Goal: Transaction & Acquisition: Purchase product/service

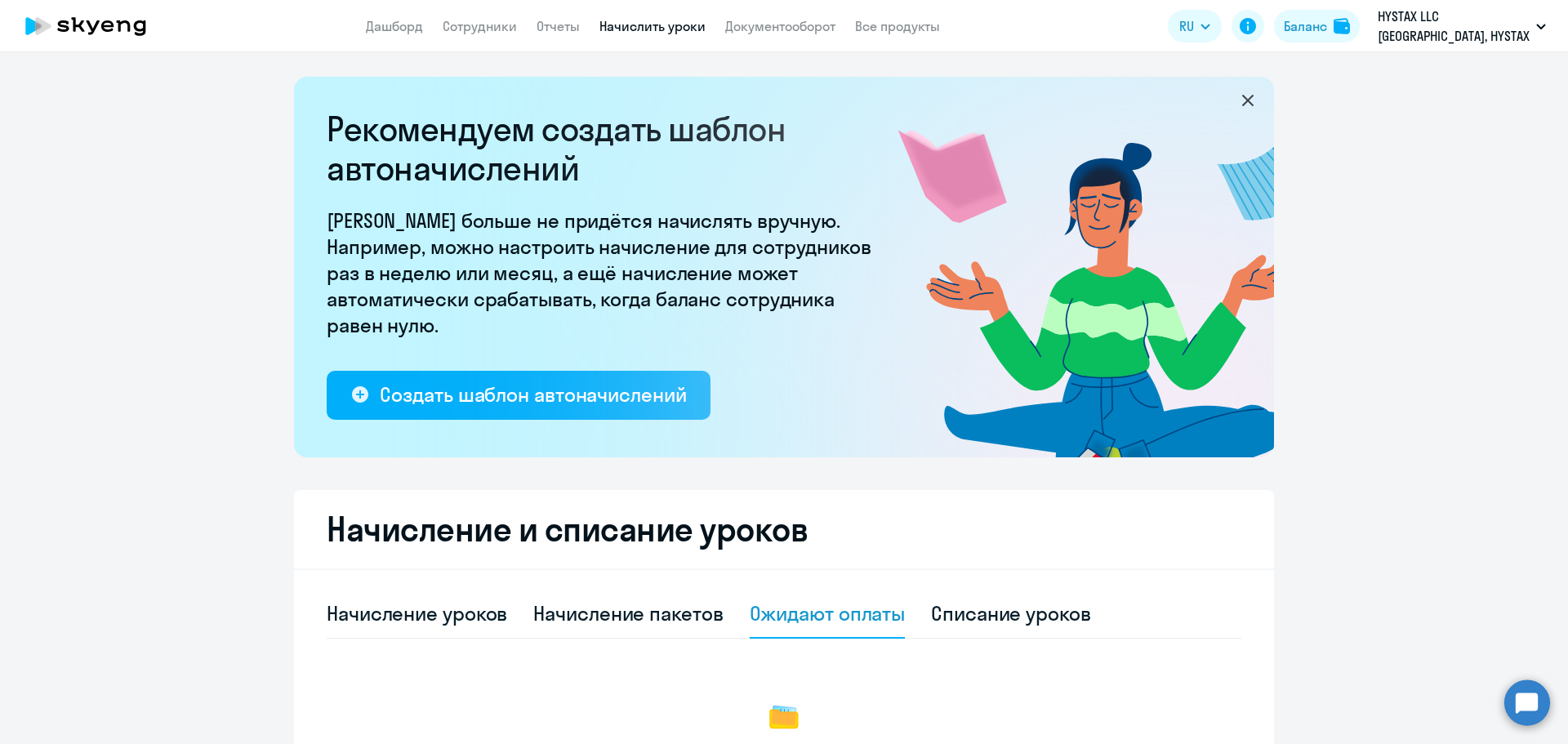
scroll to position [221, 0]
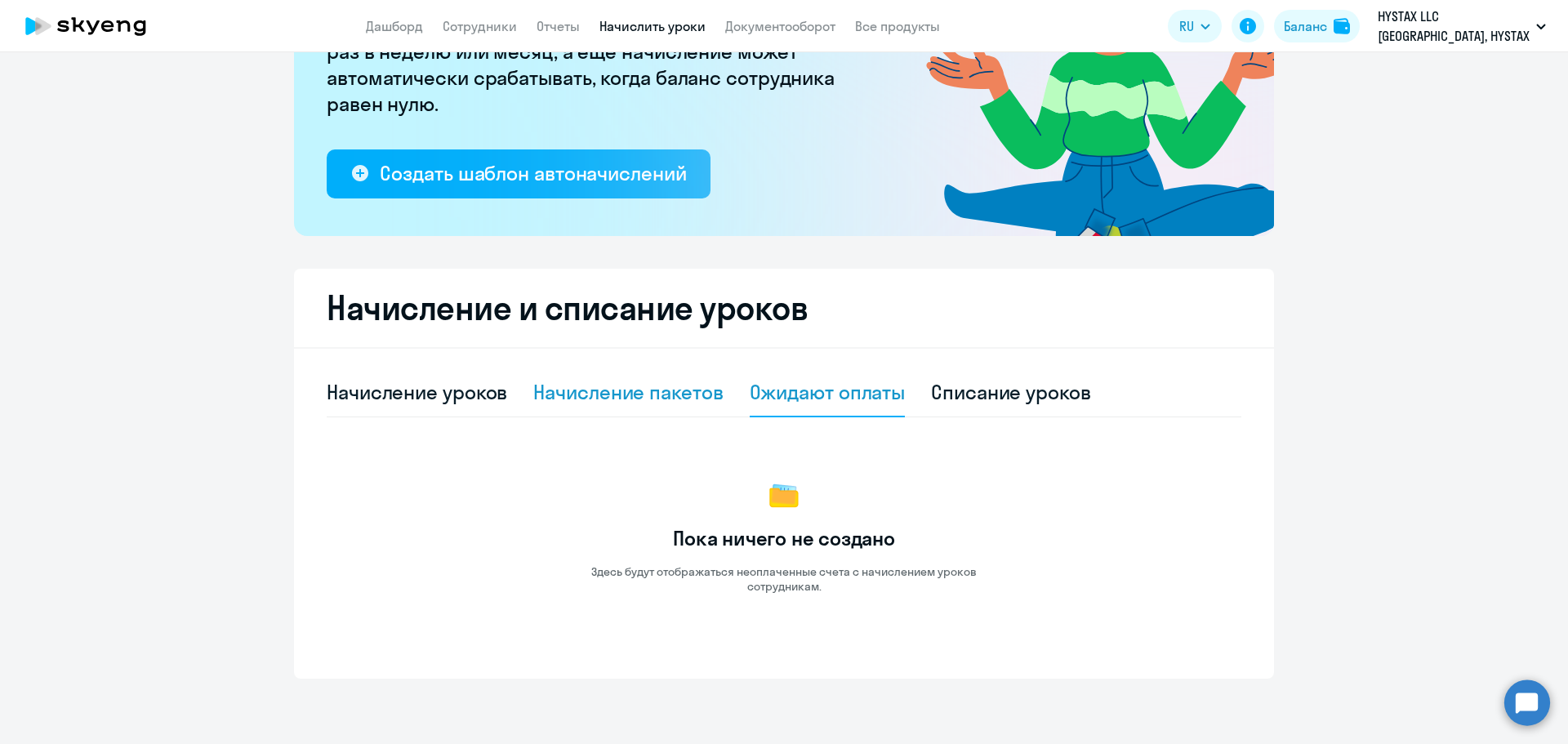
click at [655, 389] on div "Начисление пакетов" at bounding box center [628, 391] width 189 height 26
select select "10"
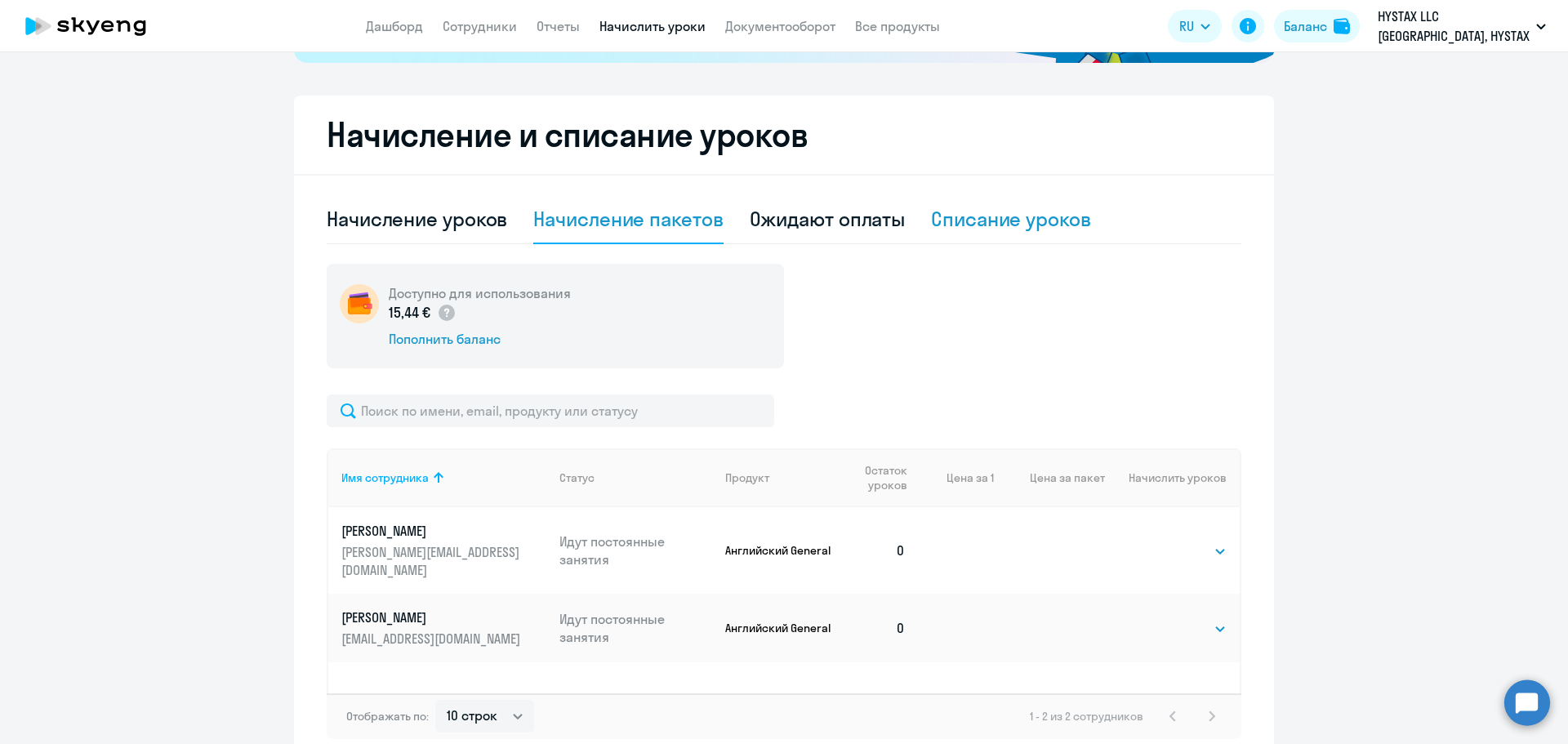
scroll to position [466, 0]
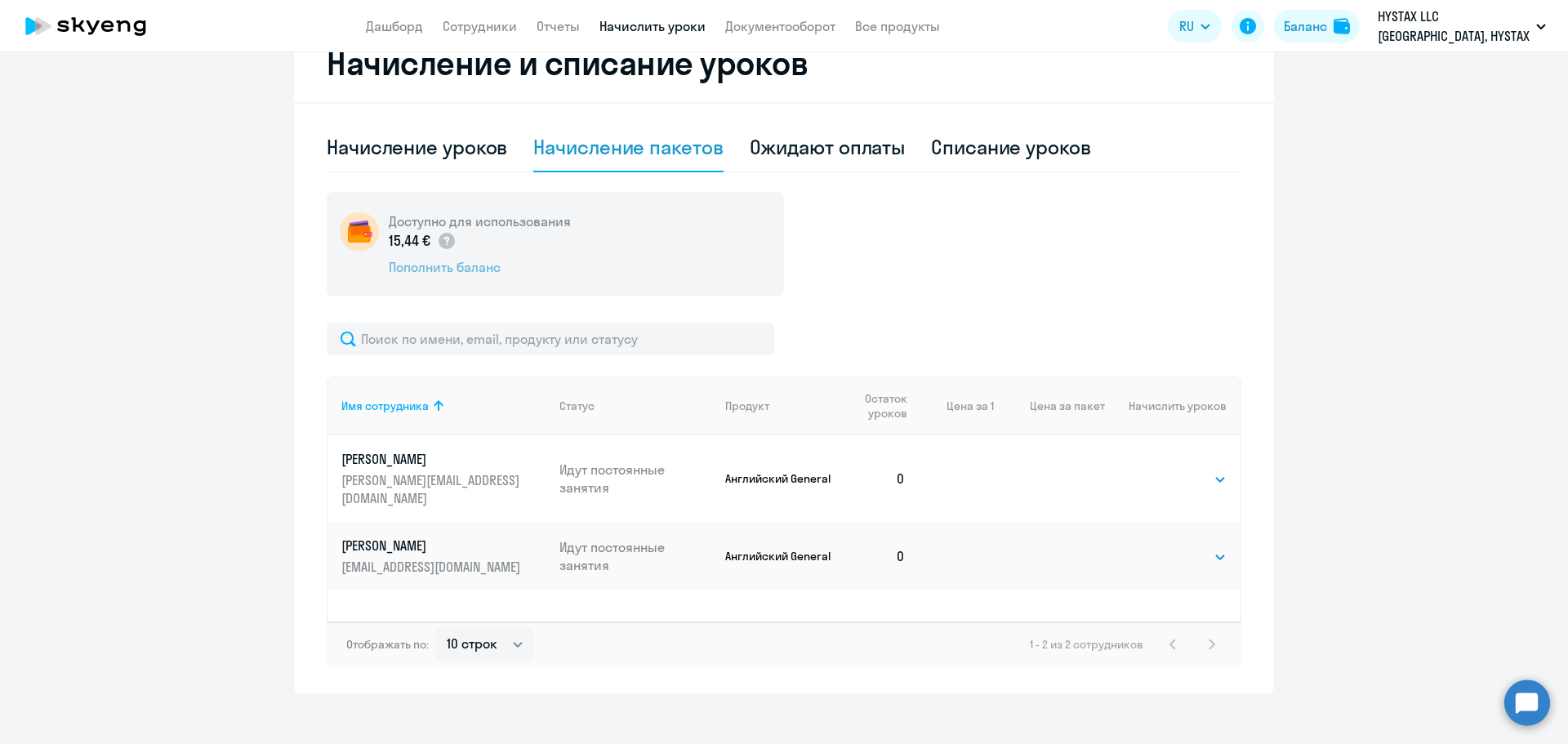
click at [462, 268] on div "Пополнить баланс" at bounding box center [479, 266] width 182 height 18
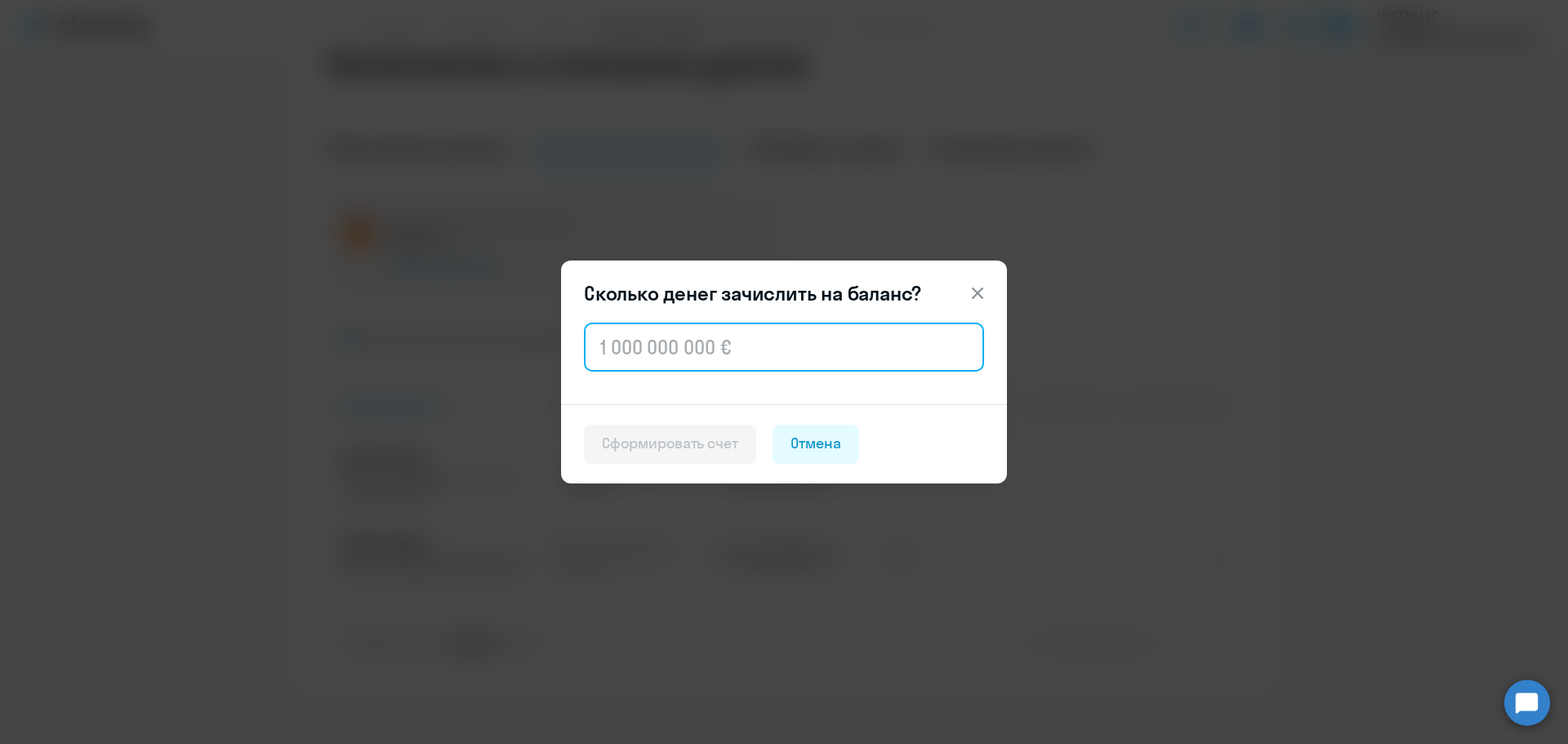
click at [692, 360] on input "text" at bounding box center [784, 346] width 400 height 49
type input "900"
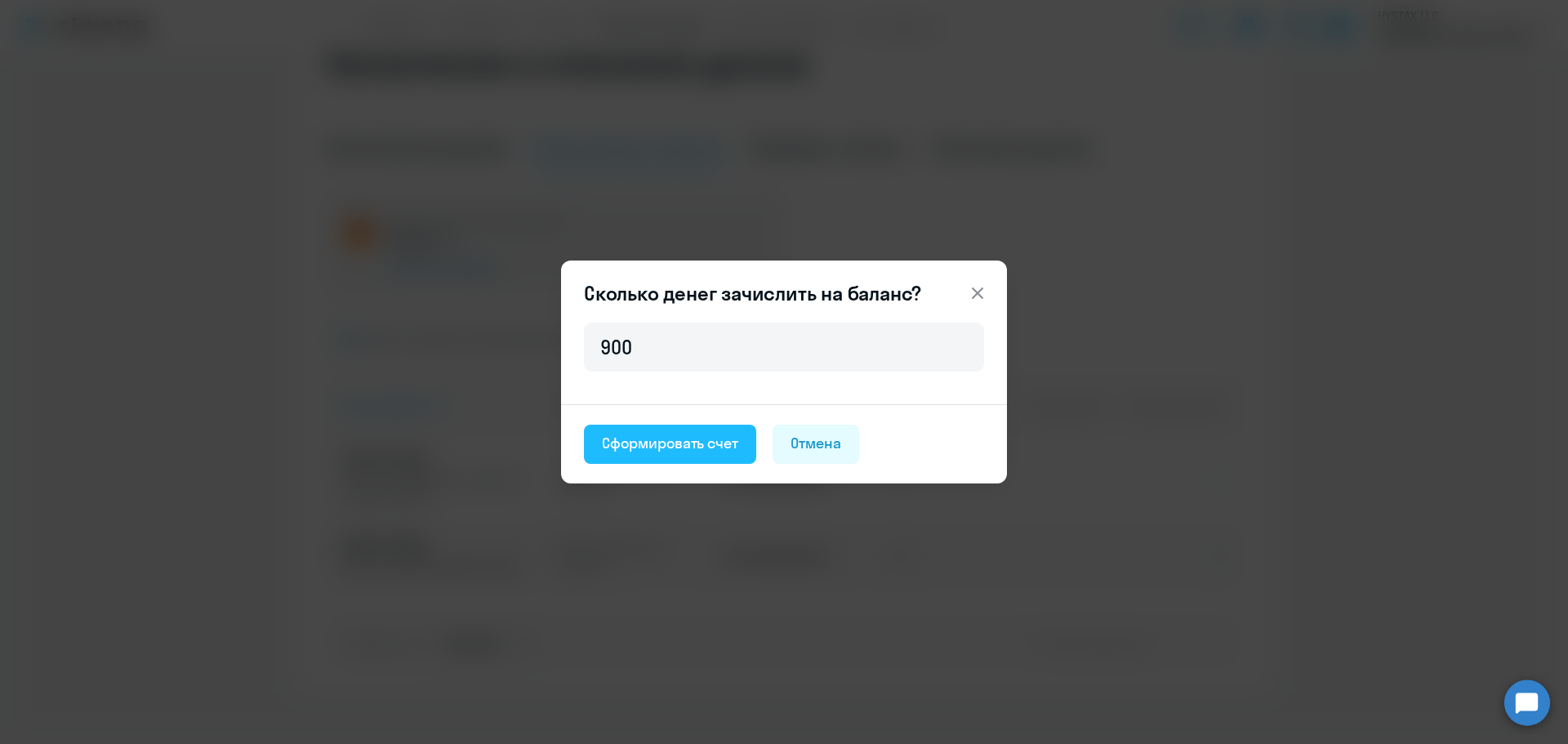
click at [701, 441] on div "Сформировать счет" at bounding box center [670, 443] width 137 height 21
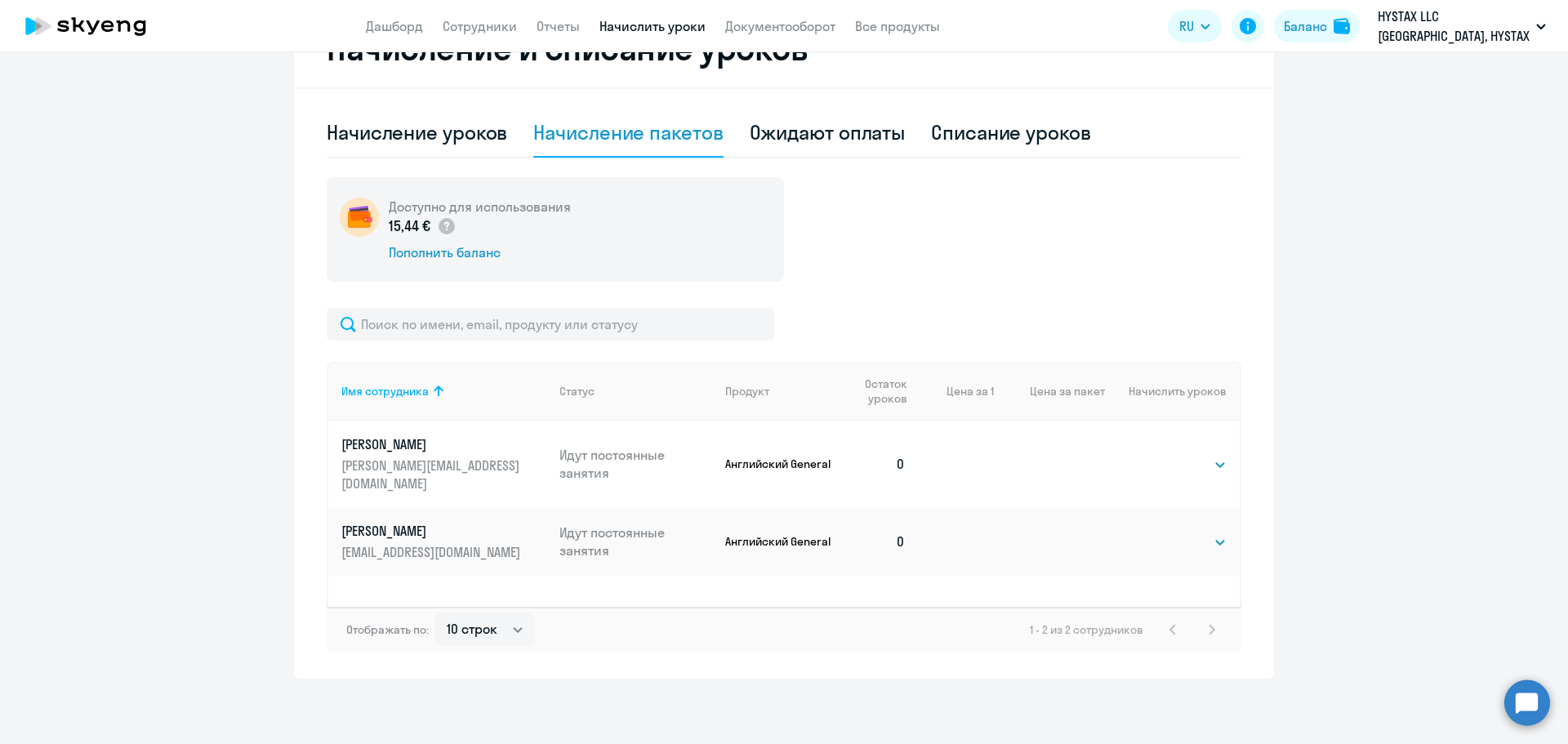
scroll to position [317, 0]
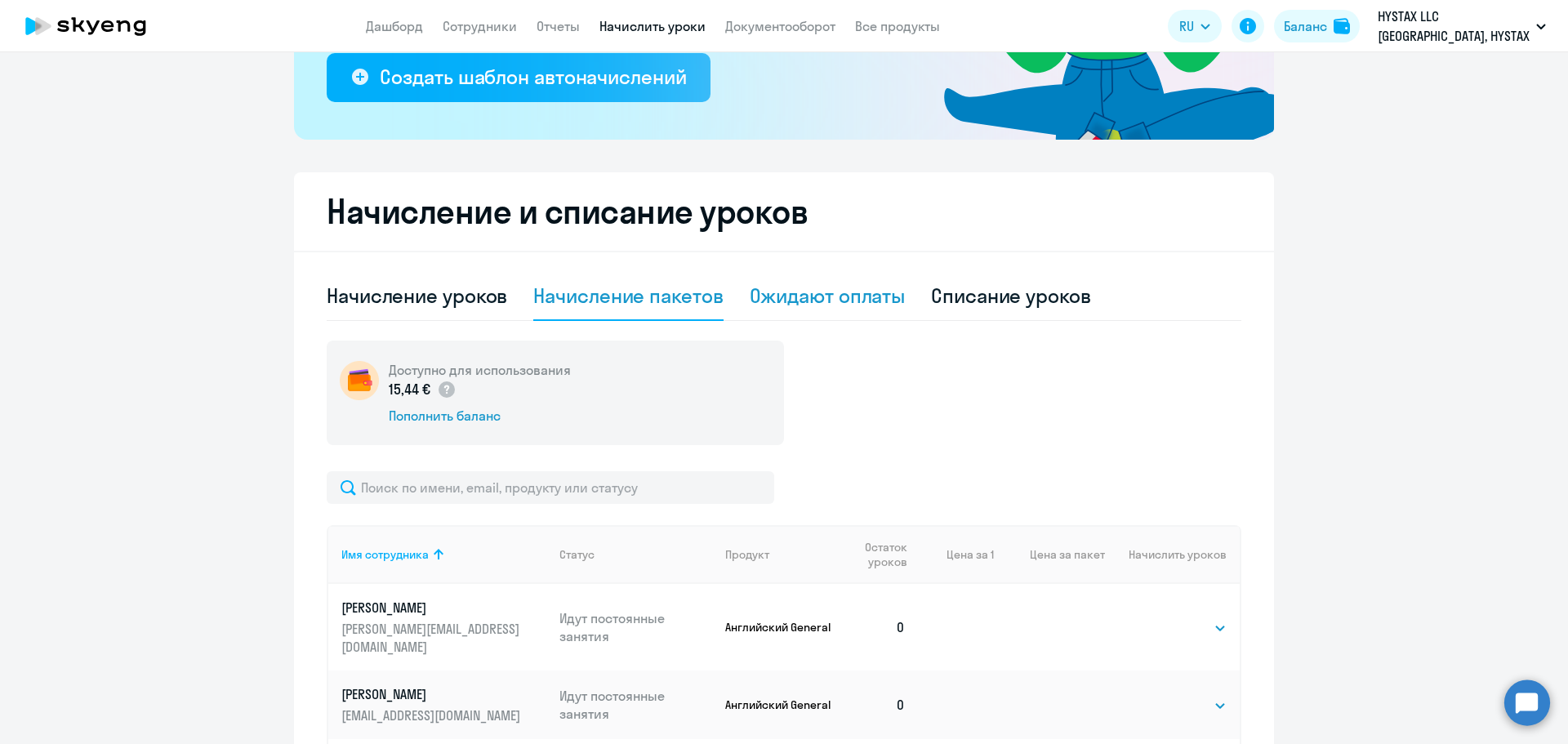
click at [815, 297] on div "Ожидают оплаты" at bounding box center [828, 295] width 156 height 26
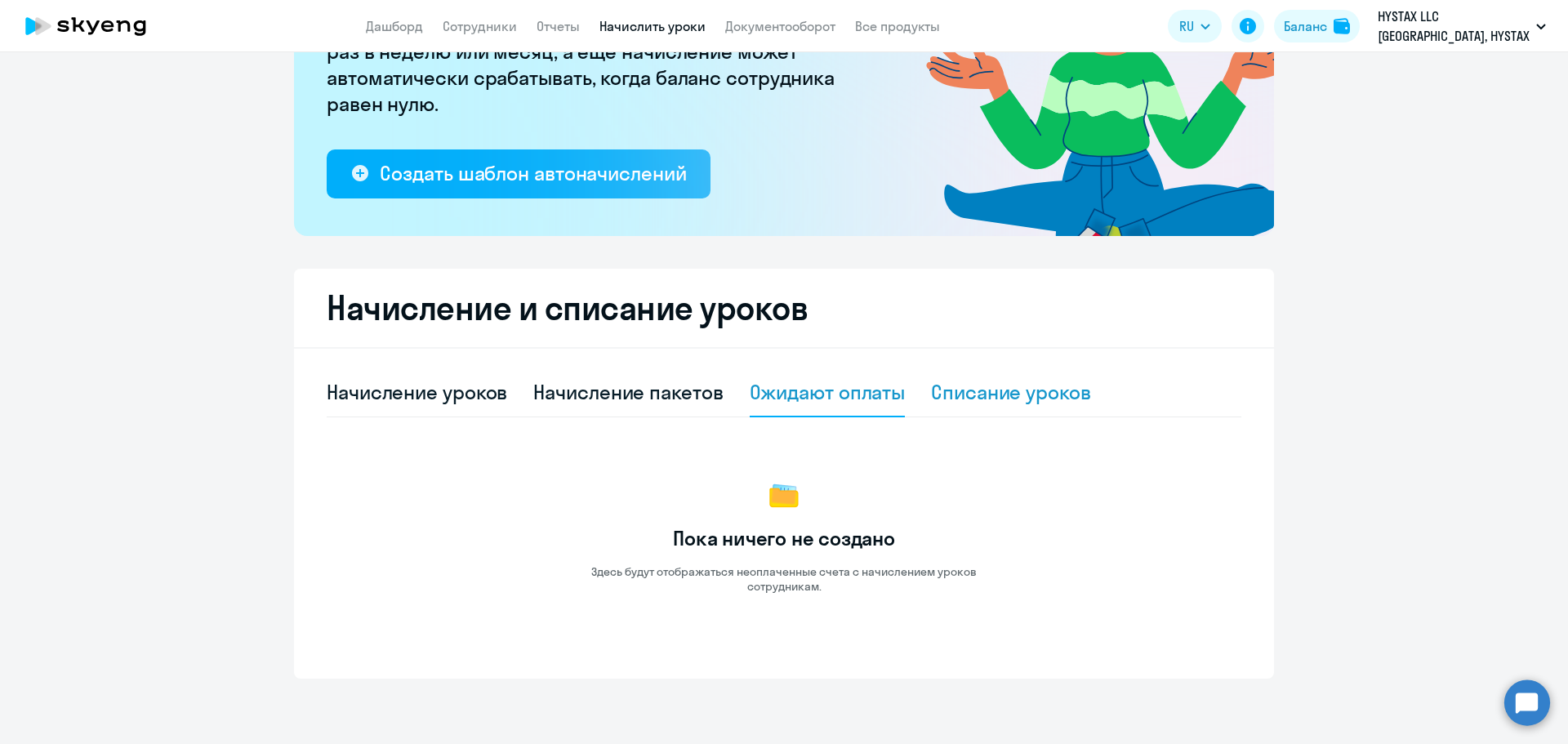
click at [1003, 401] on div "Списание уроков" at bounding box center [1010, 391] width 160 height 26
select select "10"
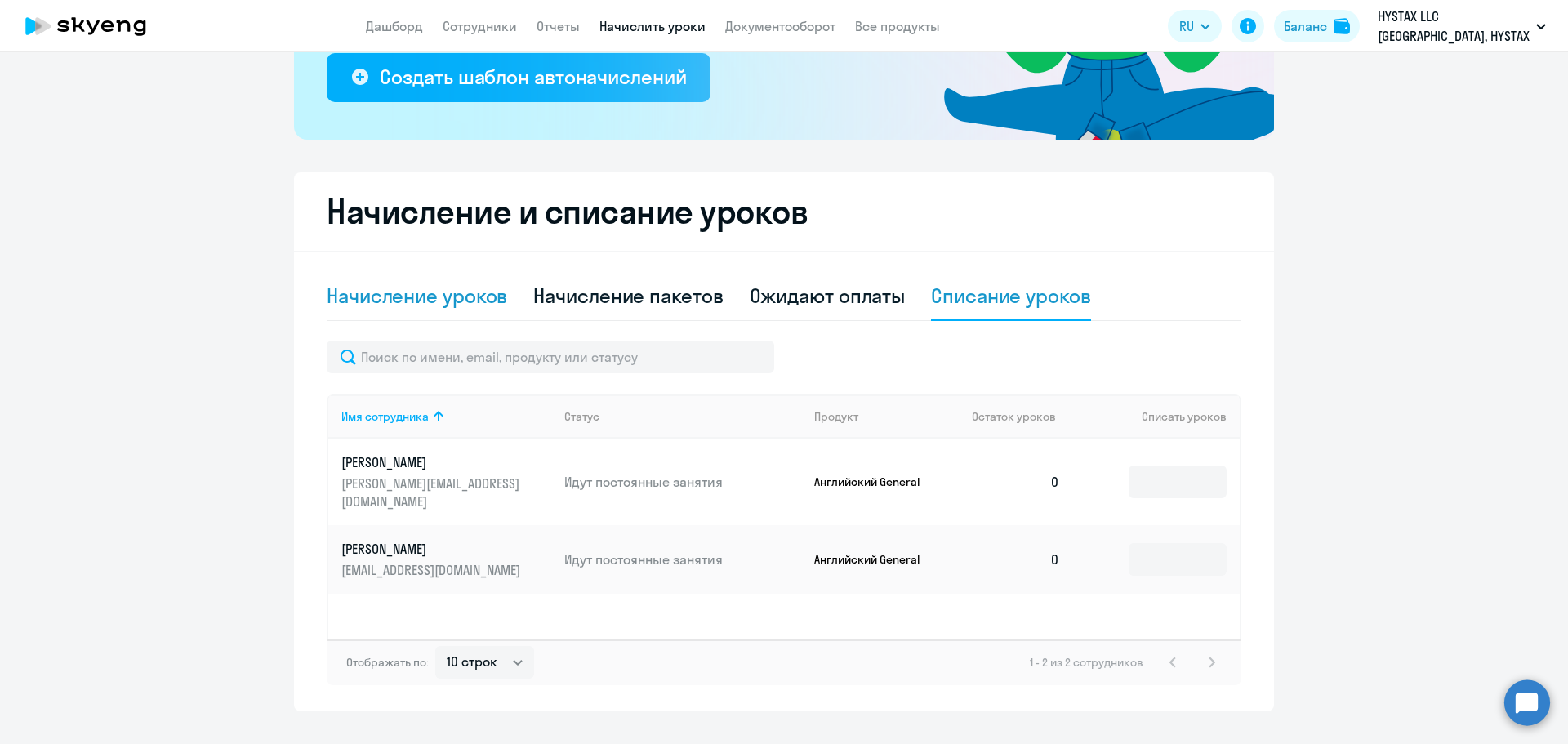
click at [395, 292] on div "Начисление уроков" at bounding box center [417, 295] width 181 height 26
select select "10"
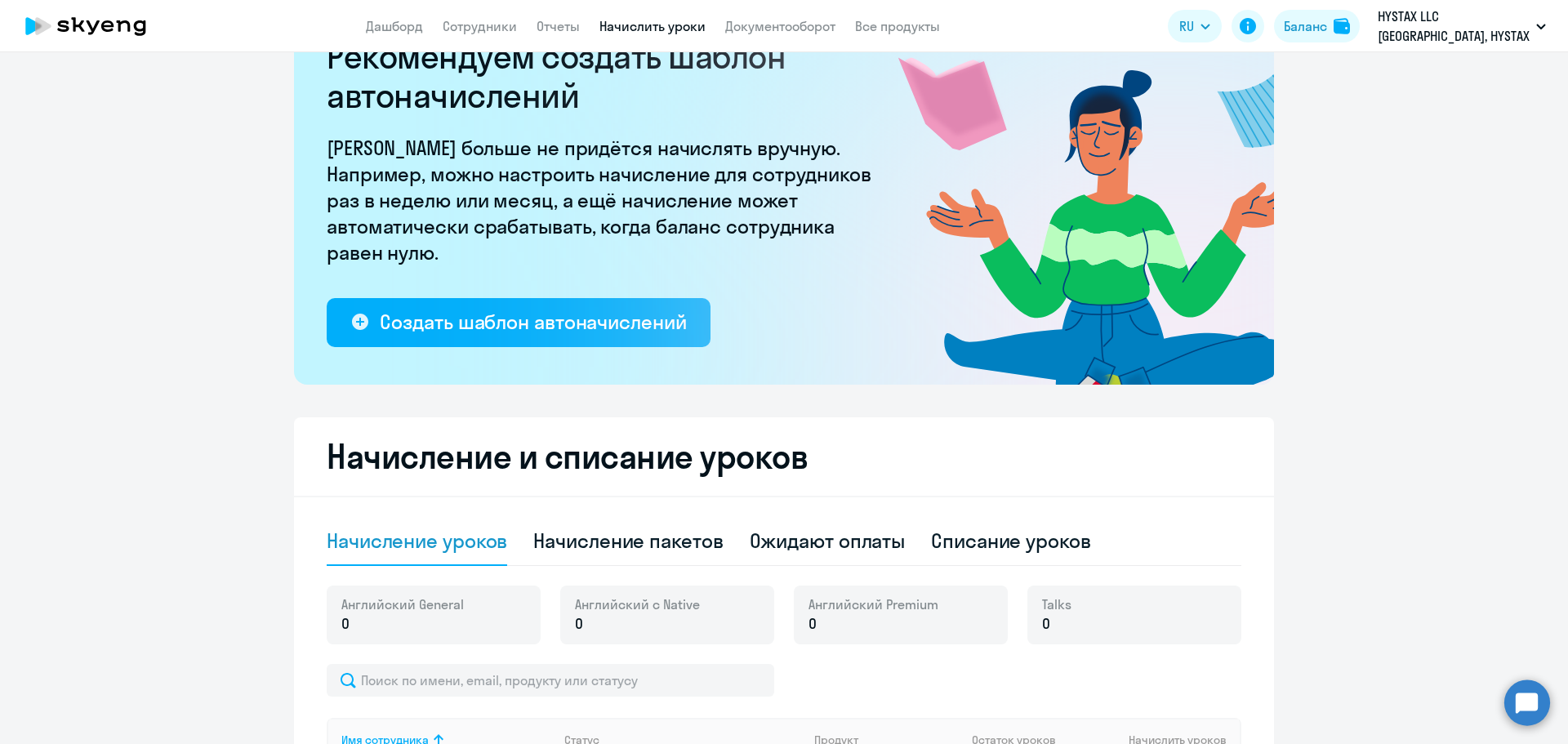
scroll to position [0, 0]
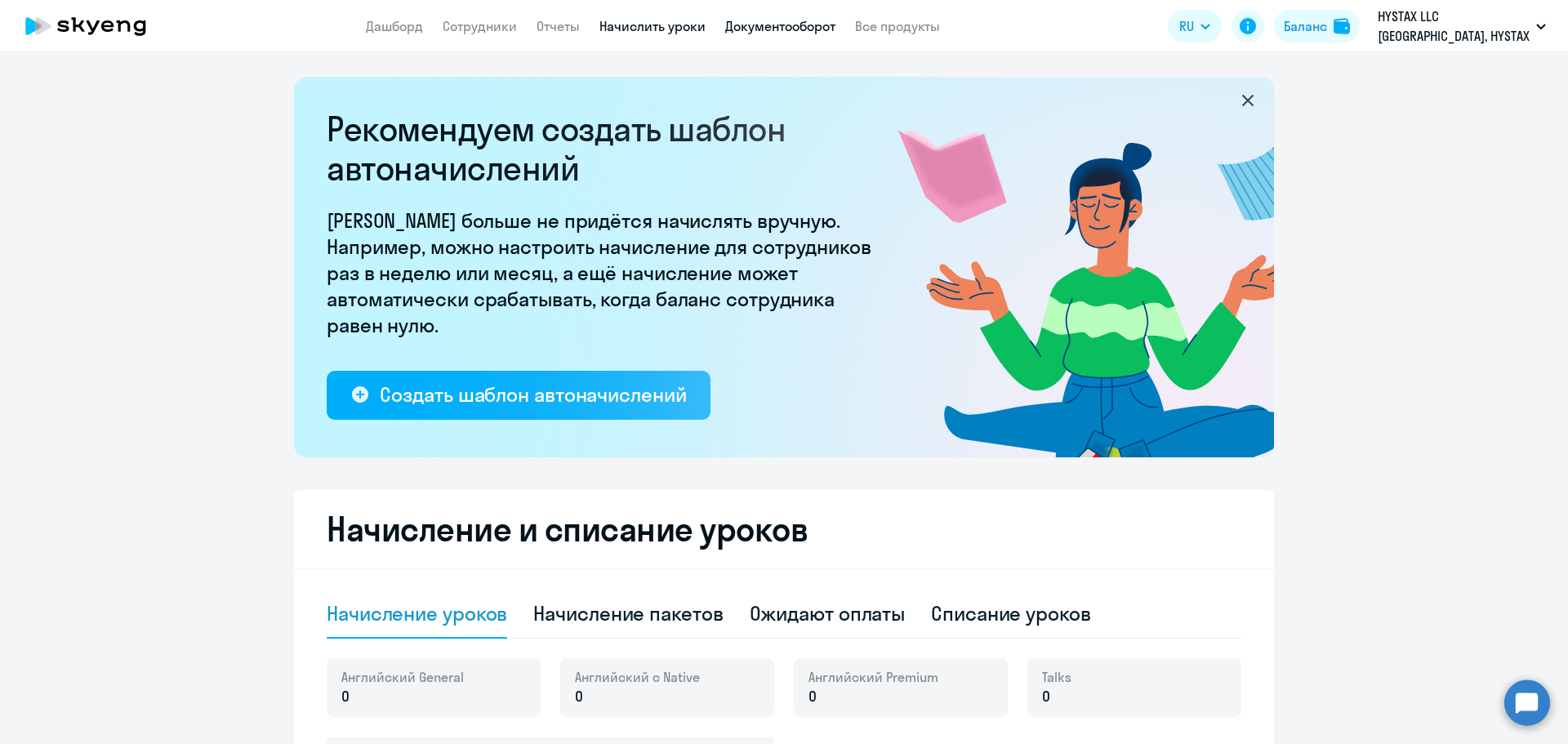
click at [796, 26] on link "Документооборот" at bounding box center [780, 26] width 111 height 16
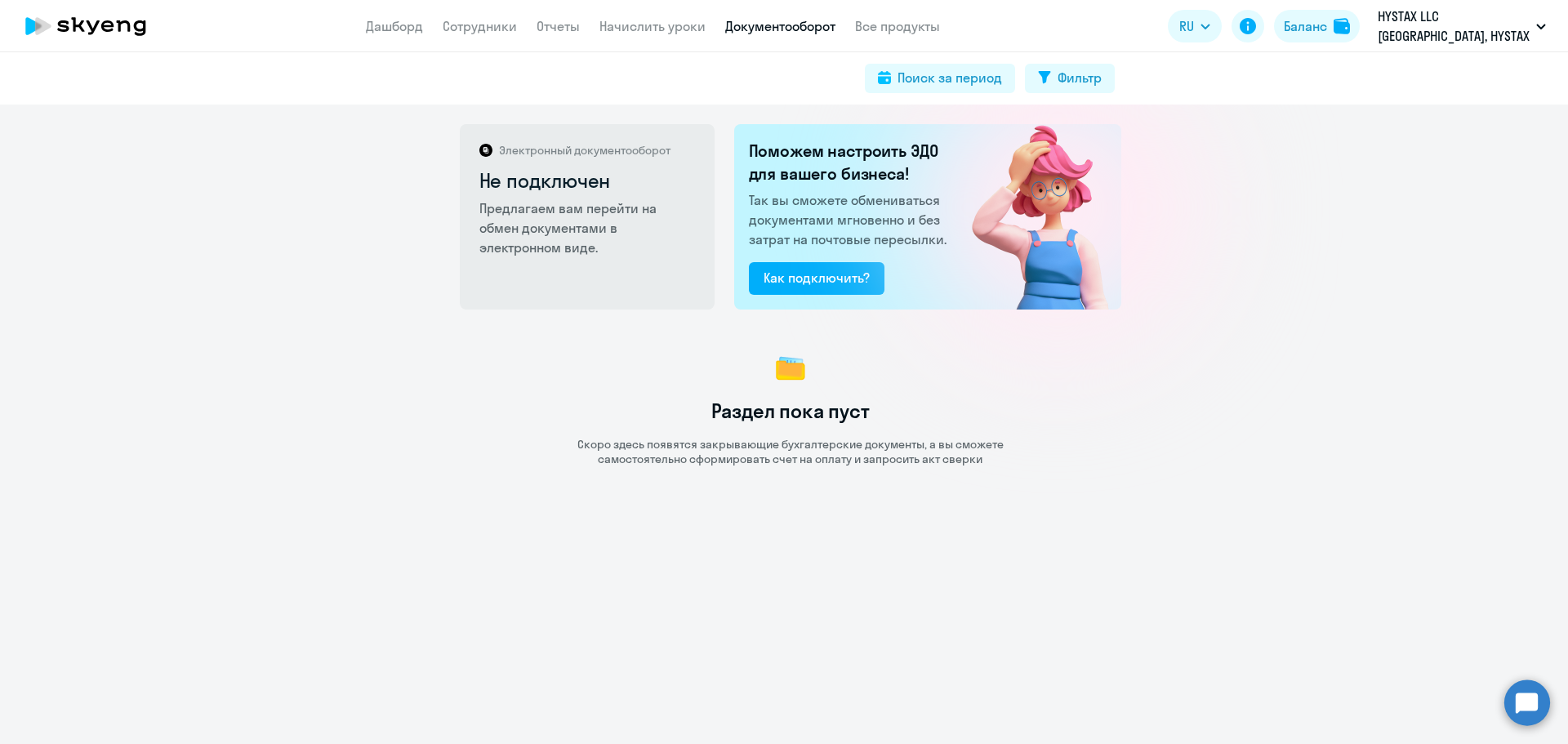
click at [776, 441] on p "Скоро здесь появятся закрывающие бухгалтерские документы, а вы сможете самостоя…" at bounding box center [790, 451] width 458 height 30
click at [835, 490] on div "Электронный документооборот Не подключен Предлагаем вам перейти на обмен докуме…" at bounding box center [784, 424] width 1568 height 639
click at [523, 30] on nav "Дашборд Сотрудники Отчеты Начислить уроки Документооборот Все продукты" at bounding box center [653, 26] width 574 height 20
click at [909, 24] on link "Все продукты" at bounding box center [897, 26] width 85 height 16
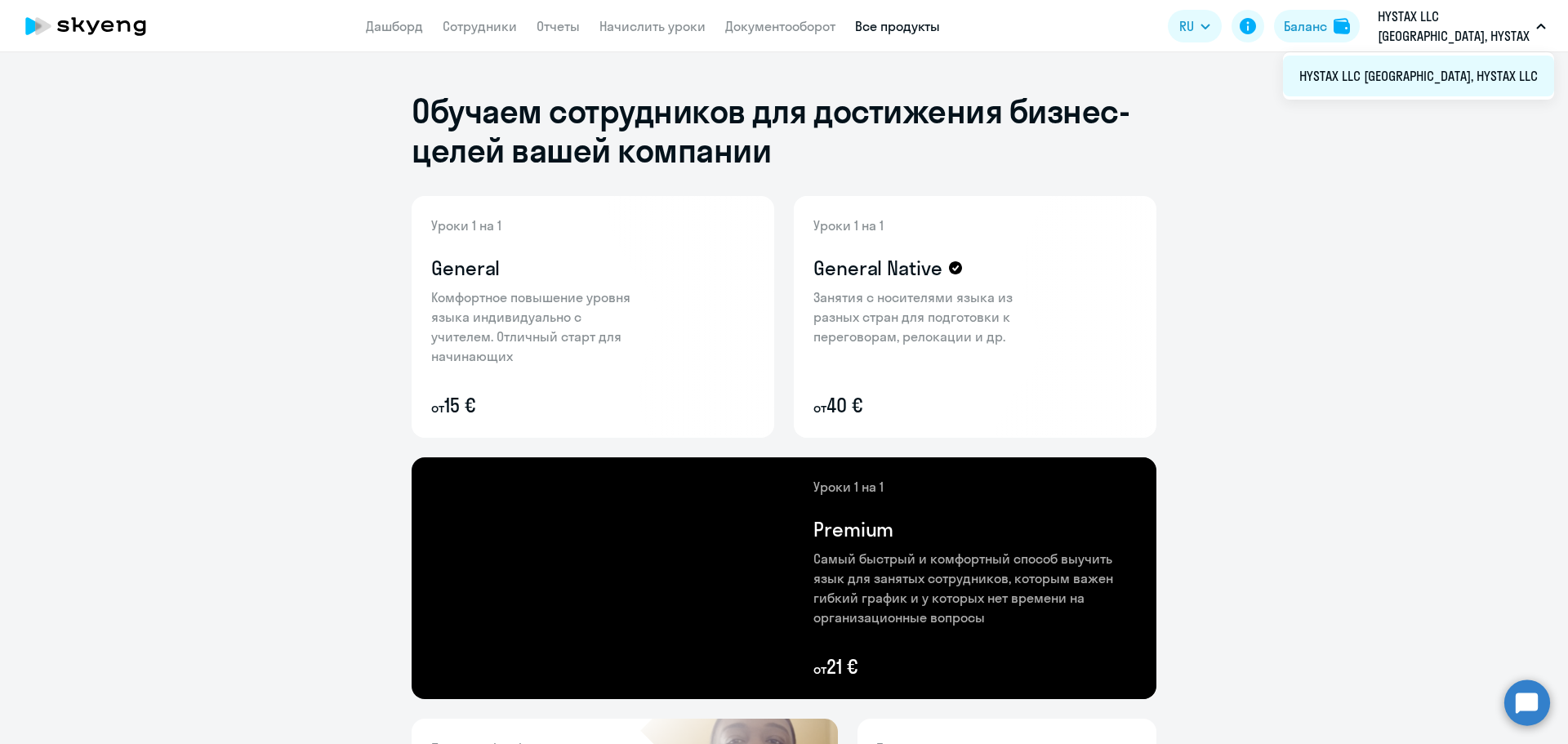
click at [1437, 73] on li "HYSTAX LLC [GEOGRAPHIC_DATA], HYSTAX LLC" at bounding box center [1418, 76] width 271 height 40
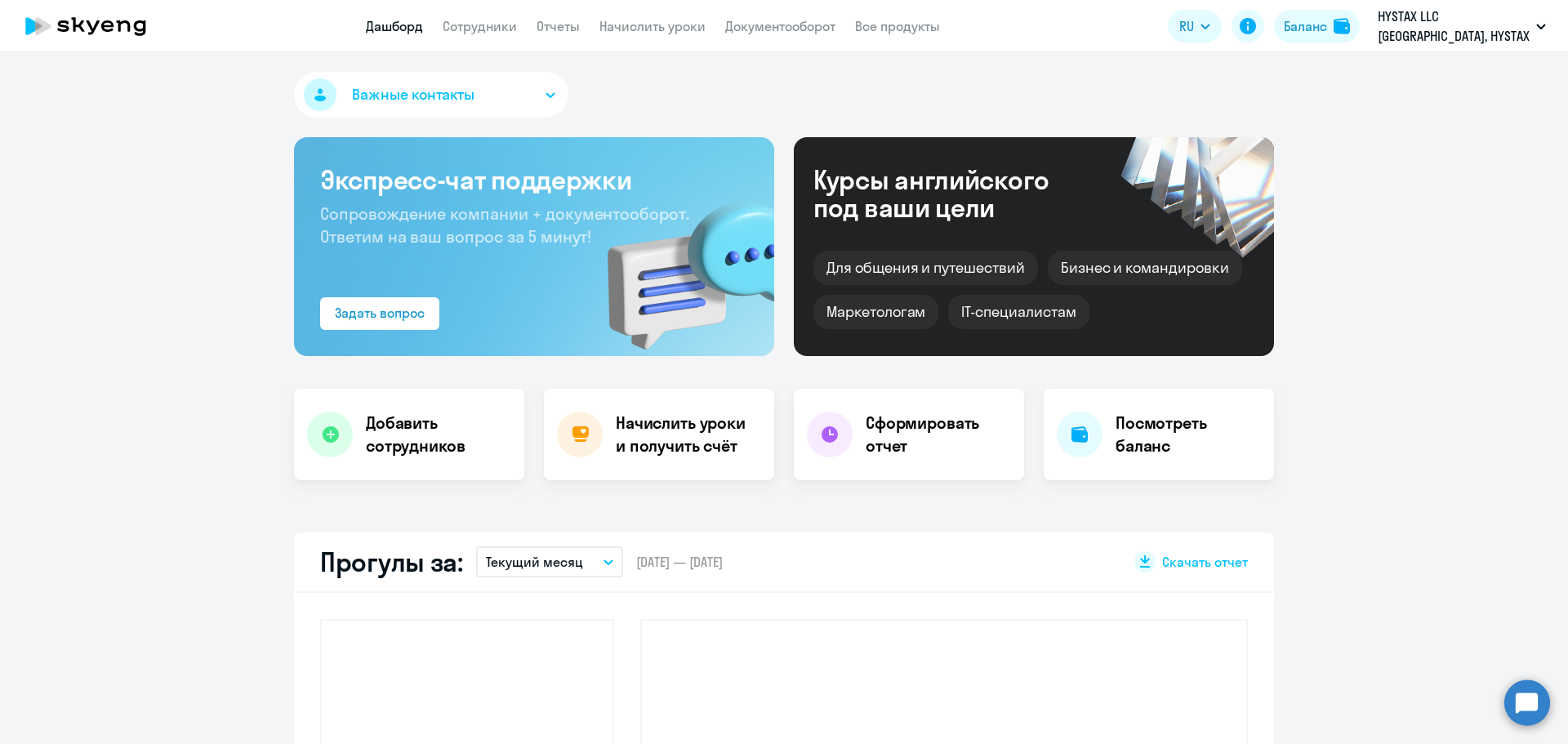
select select "30"
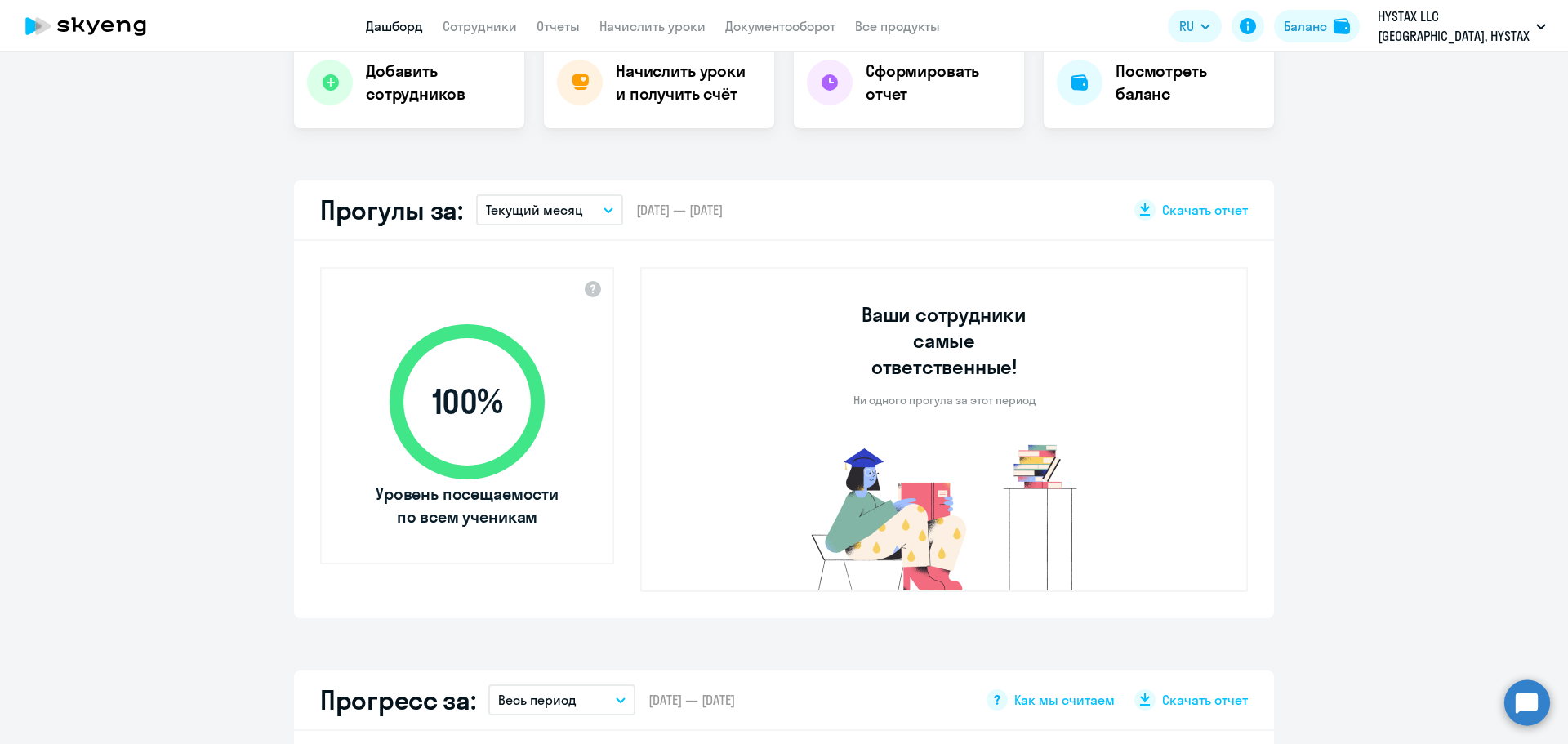
scroll to position [247, 0]
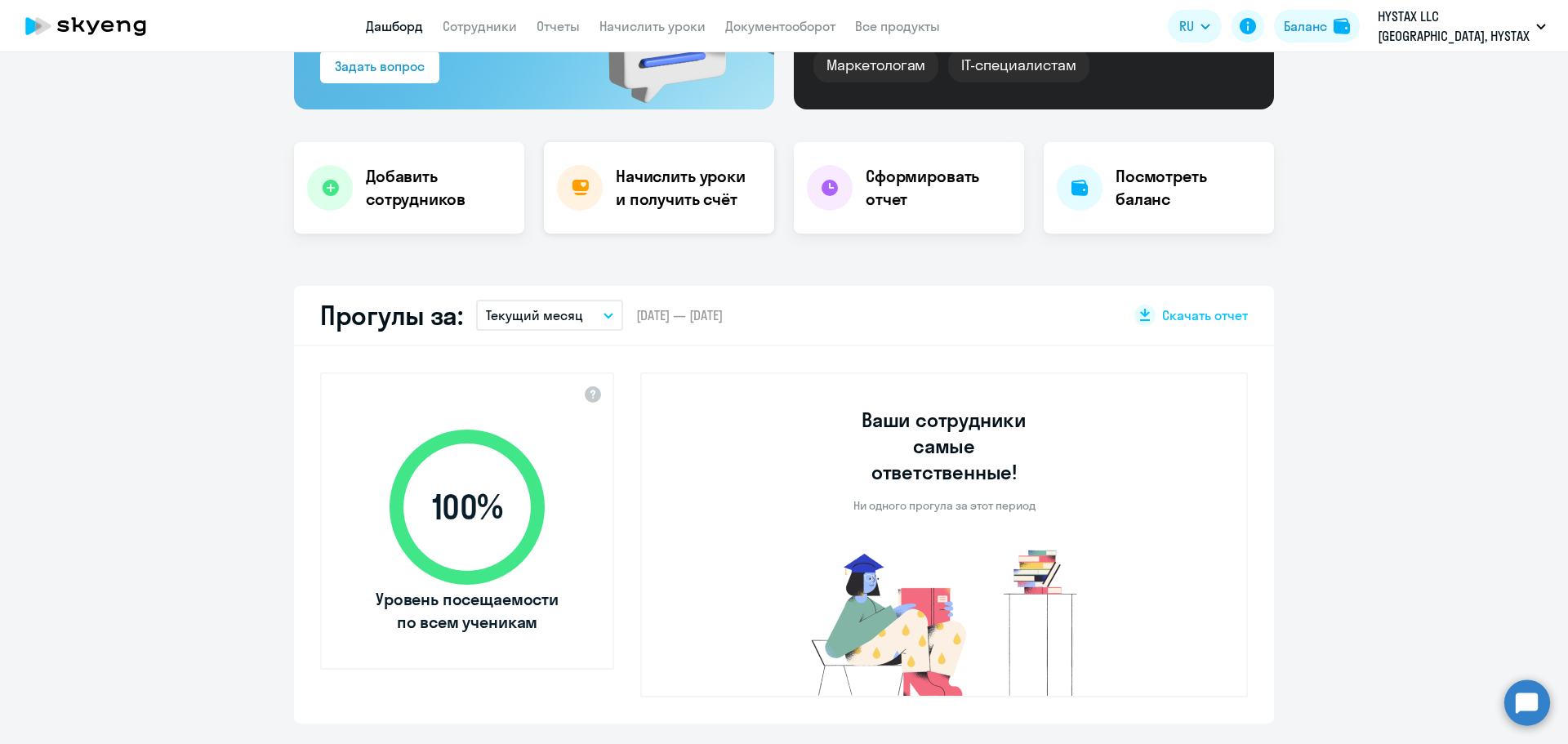
click at [642, 213] on div "Начислить уроки и получить счёт" at bounding box center [660, 187] width 231 height 91
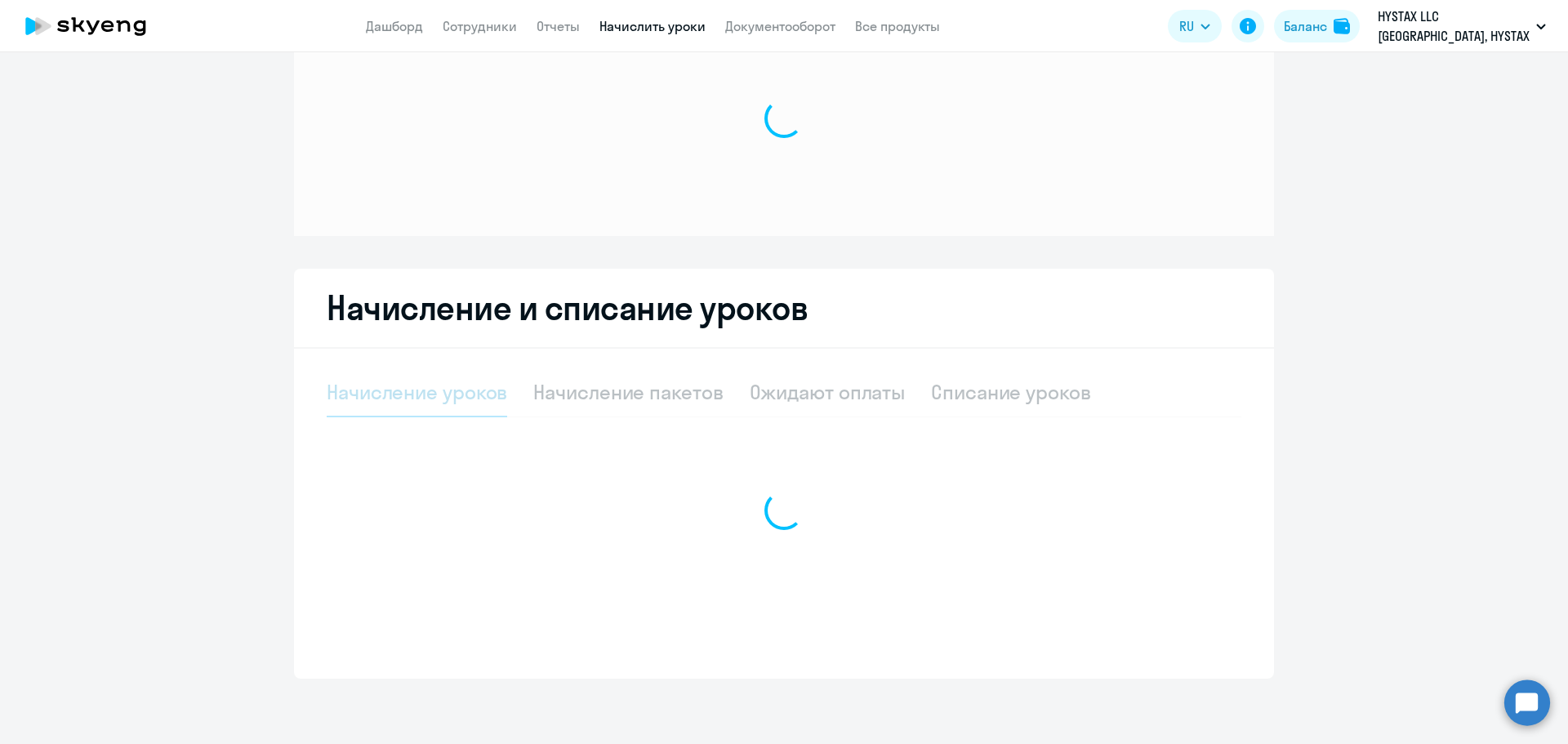
select select "10"
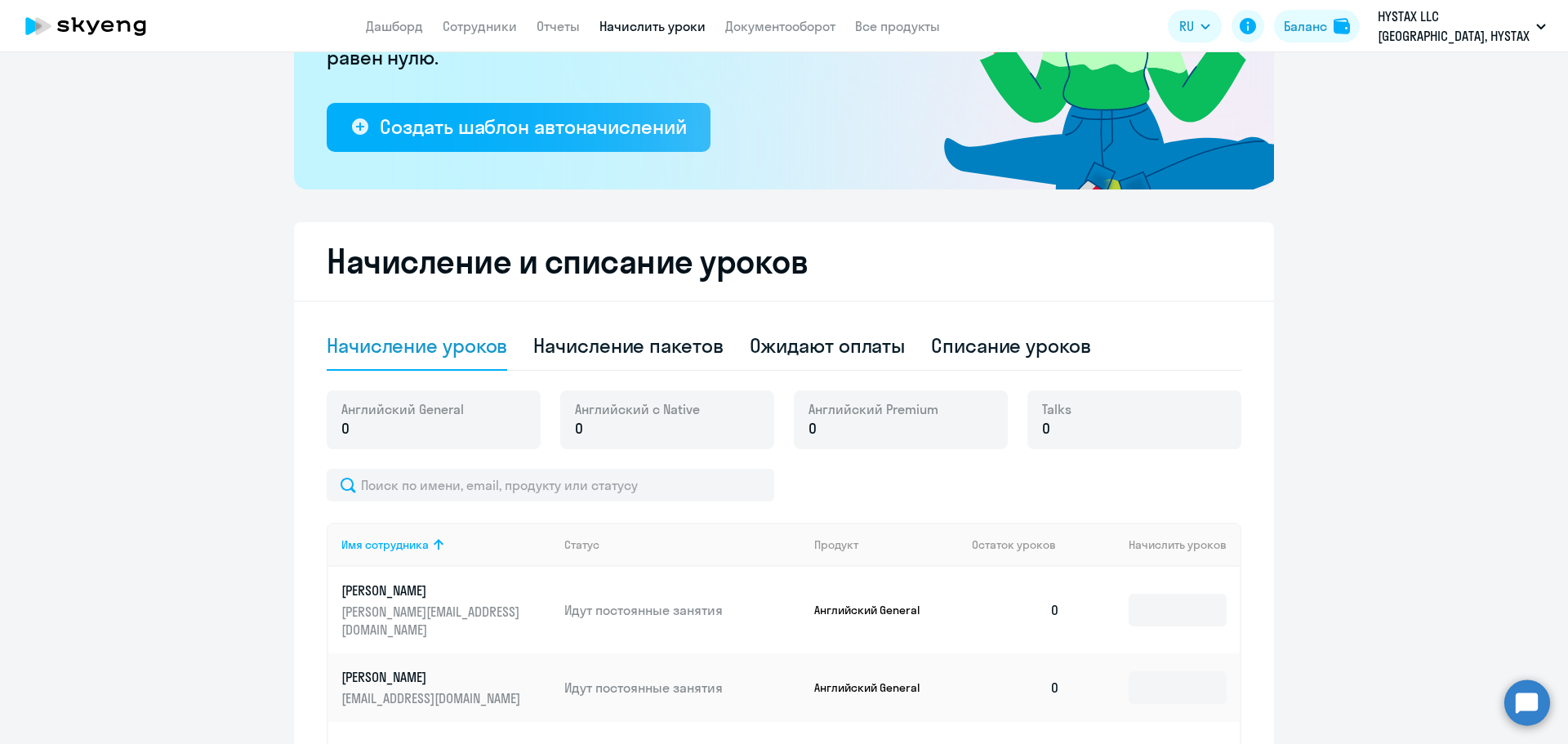
scroll to position [429, 0]
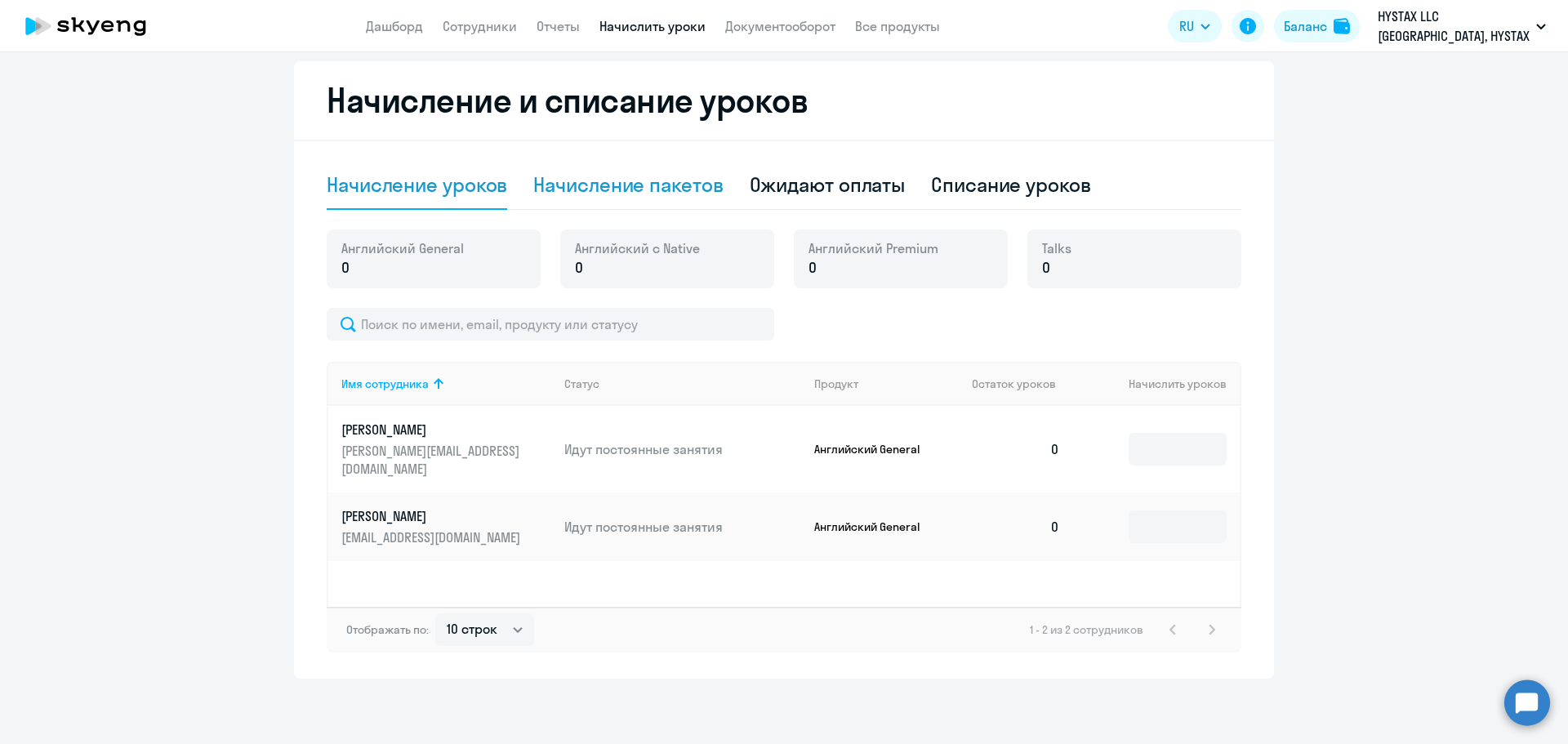
click at [669, 185] on div "Начисление пакетов" at bounding box center [628, 184] width 189 height 26
select select "10"
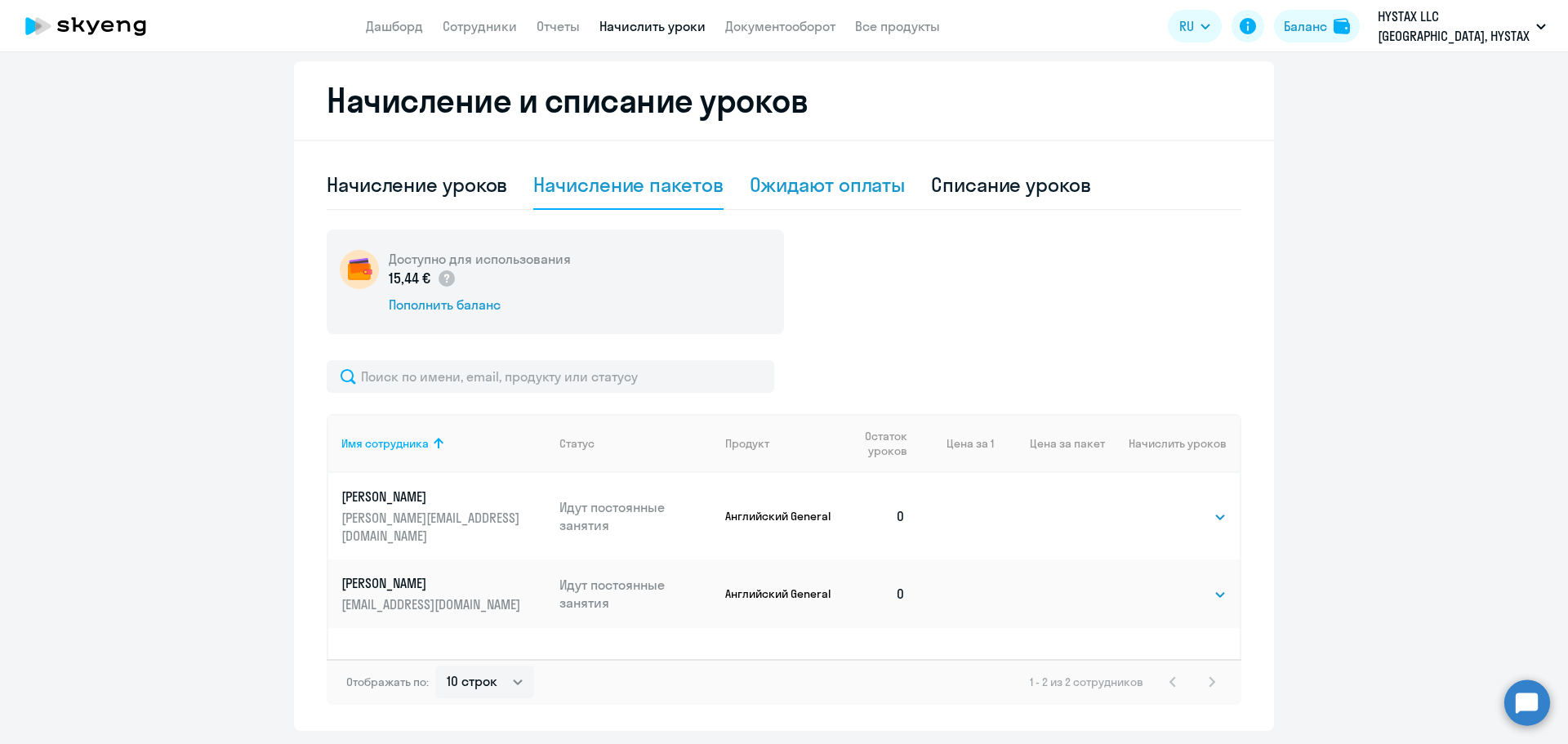
click at [889, 186] on div "Ожидают оплаты" at bounding box center [828, 184] width 156 height 26
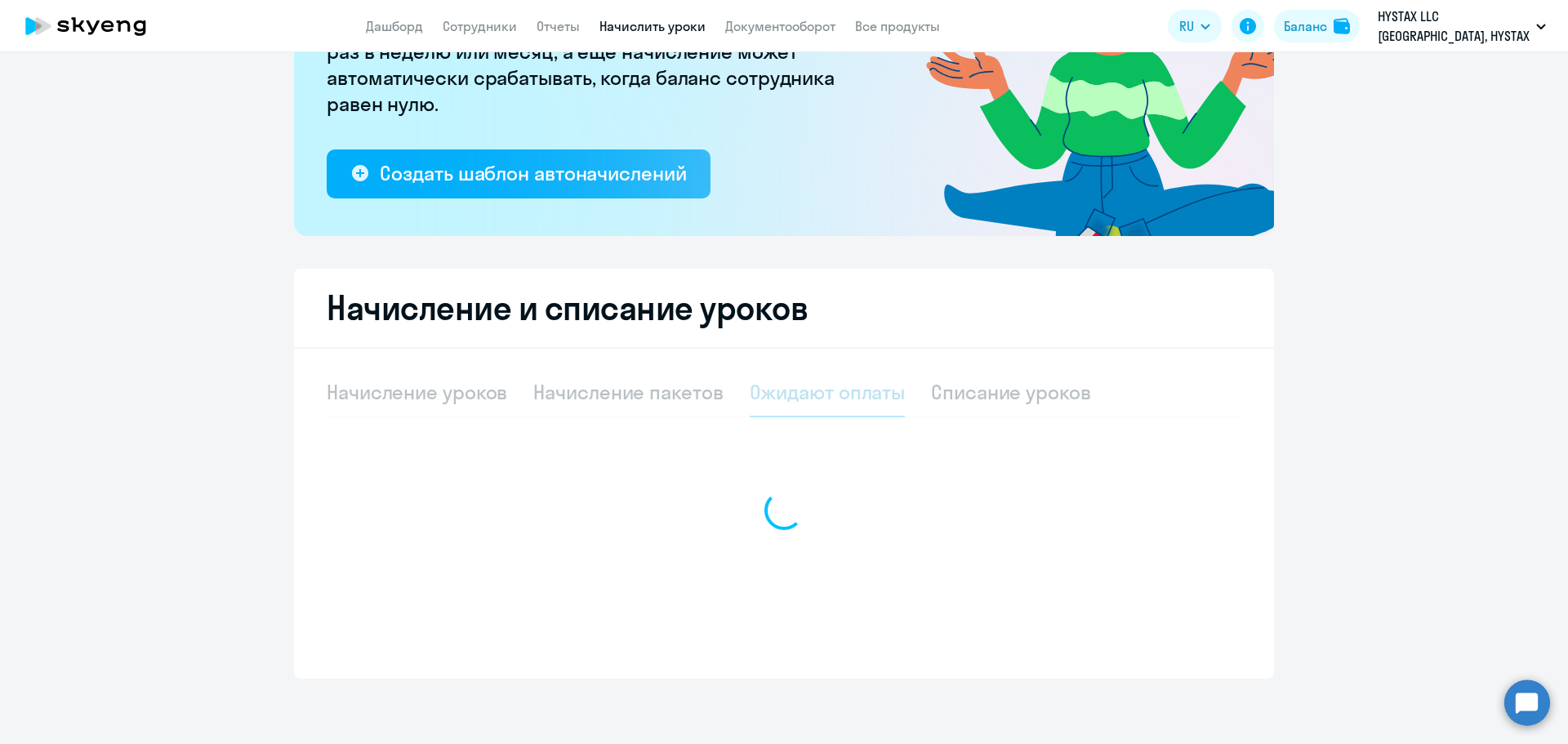
scroll to position [221, 0]
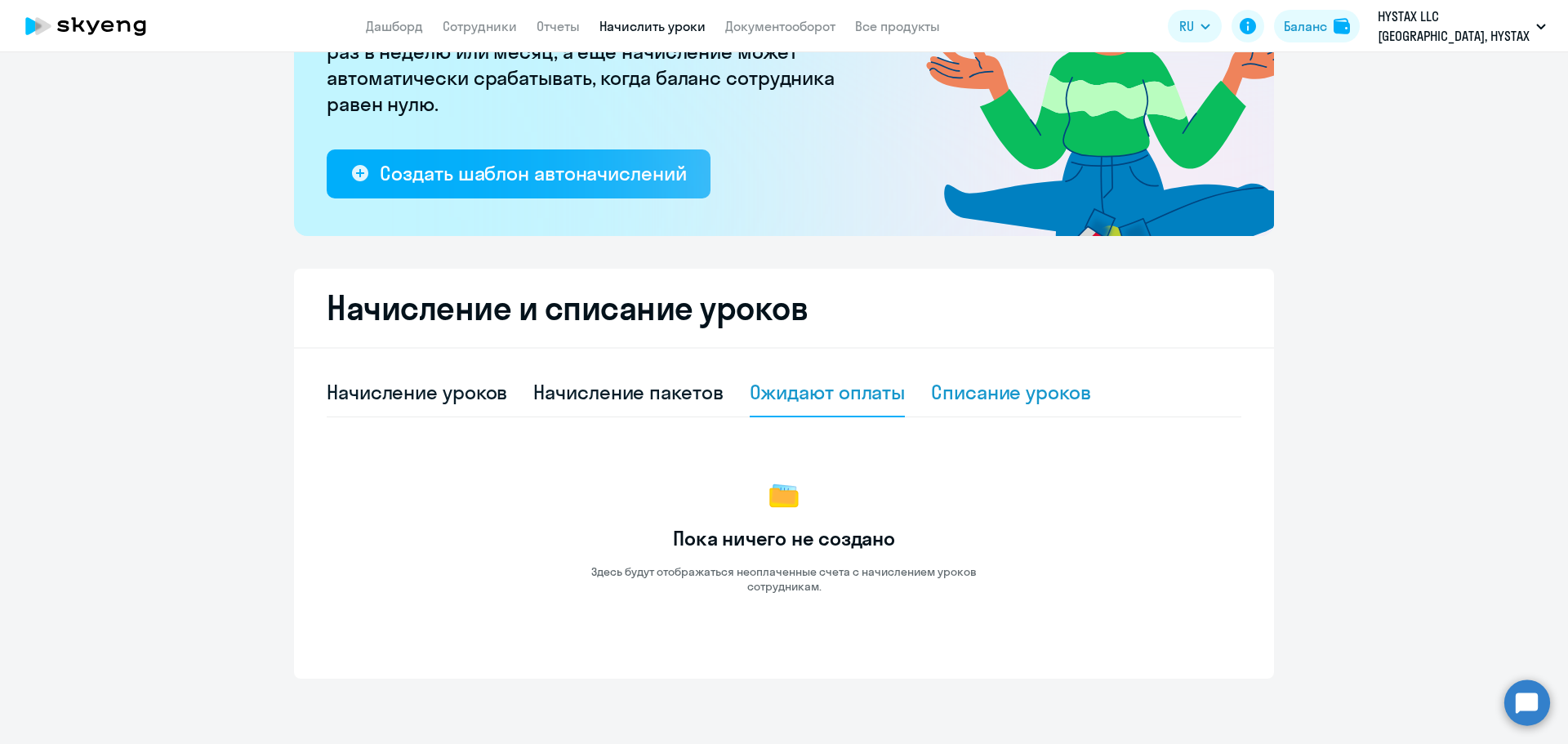
click at [1014, 391] on div "Списание уроков" at bounding box center [1010, 391] width 160 height 26
select select "10"
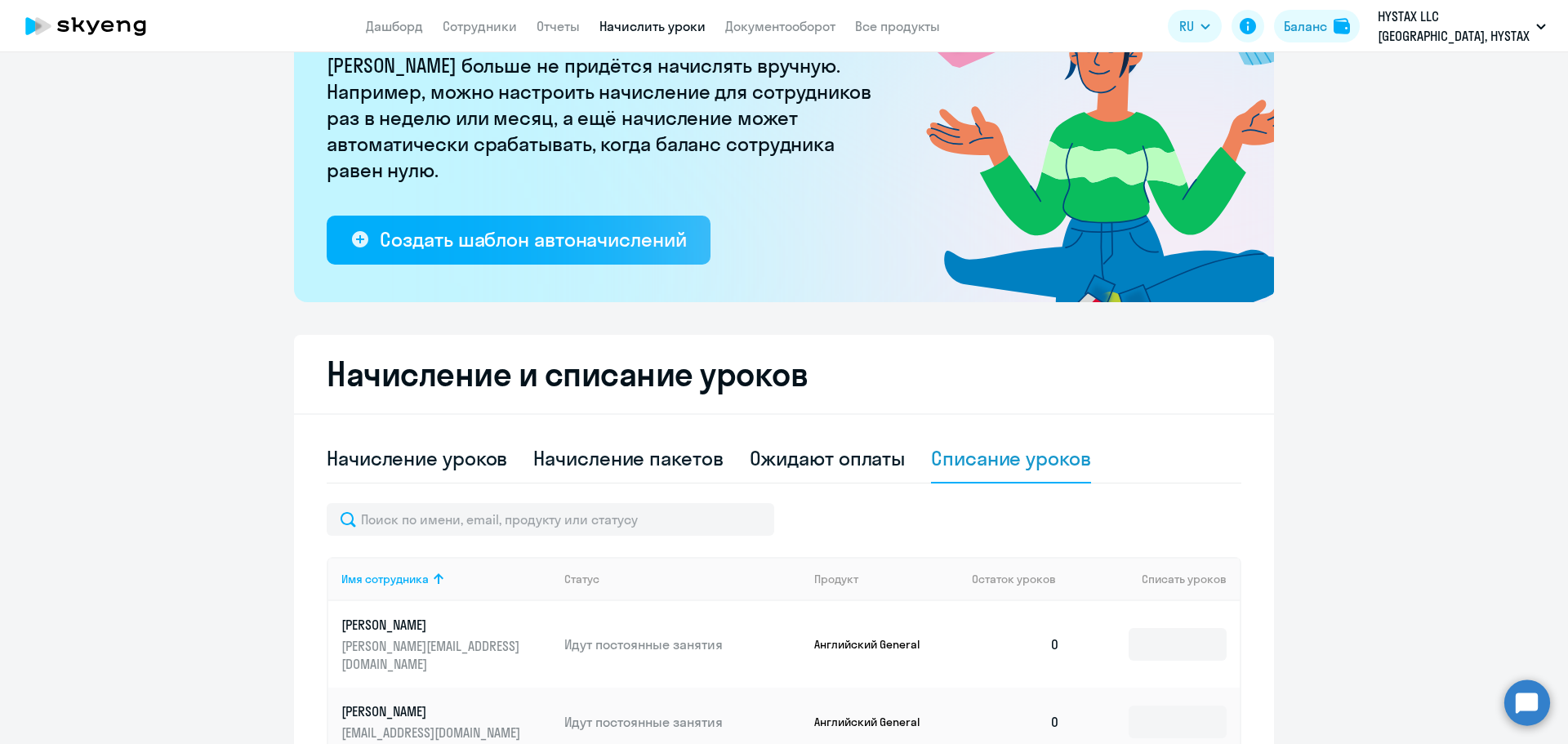
scroll to position [0, 0]
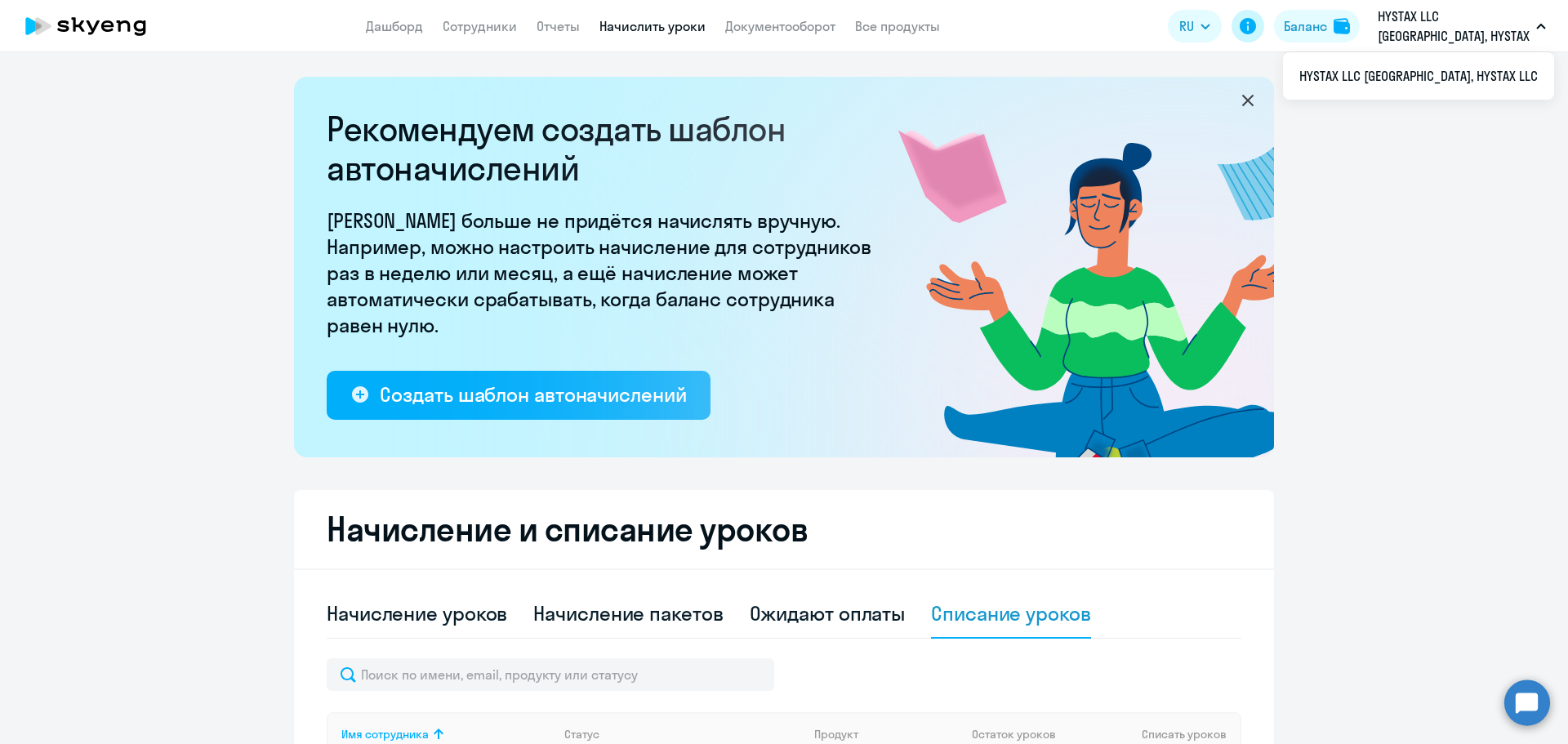
click at [1247, 28] on icon at bounding box center [1248, 26] width 19 height 19
